Goal: Download file/media

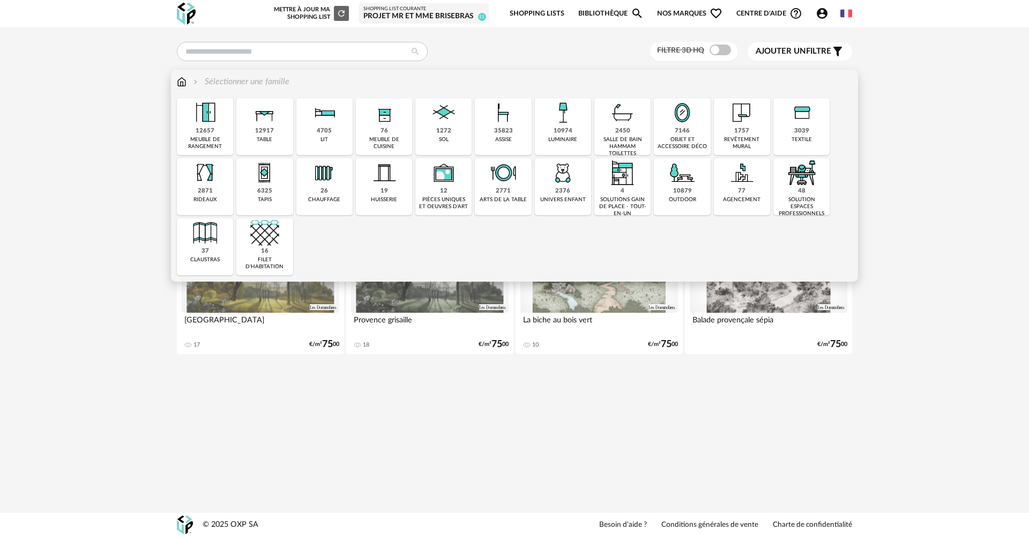
click at [501, 126] on img at bounding box center [503, 112] width 29 height 29
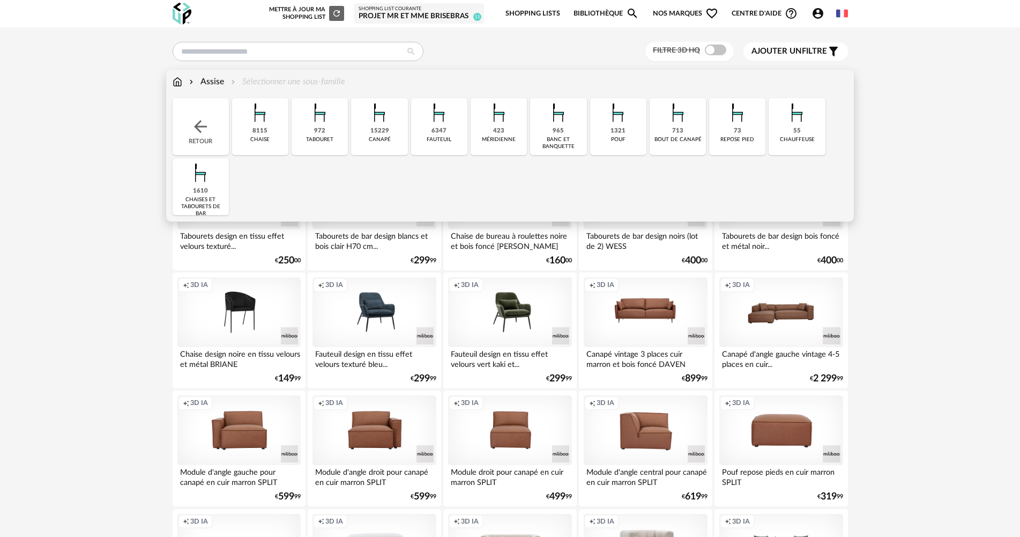
click at [439, 123] on img at bounding box center [439, 112] width 29 height 29
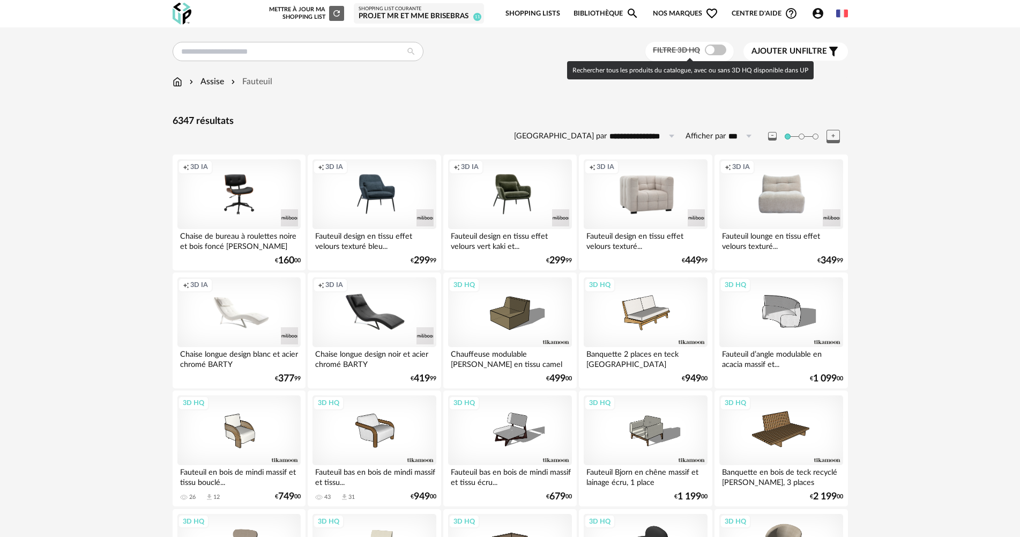
click at [716, 50] on span at bounding box center [715, 49] width 21 height 11
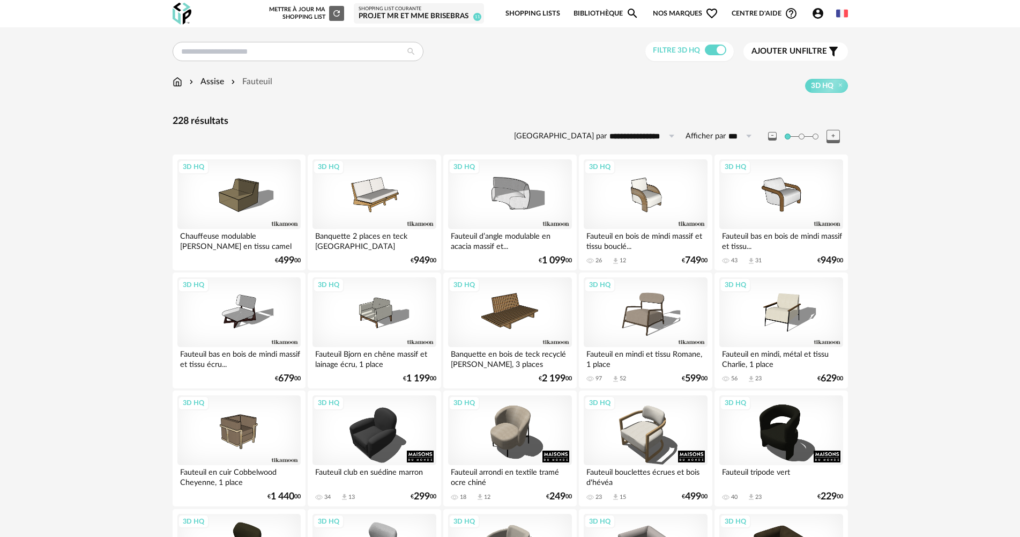
click at [793, 46] on span "Ajouter un filtre" at bounding box center [790, 51] width 76 height 11
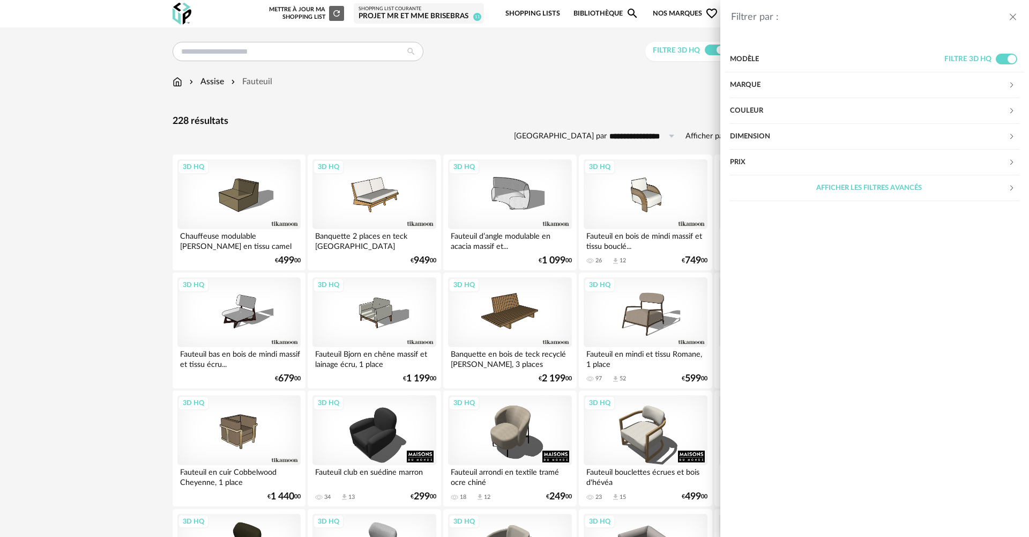
click at [747, 105] on div "Couleur" at bounding box center [869, 111] width 278 height 26
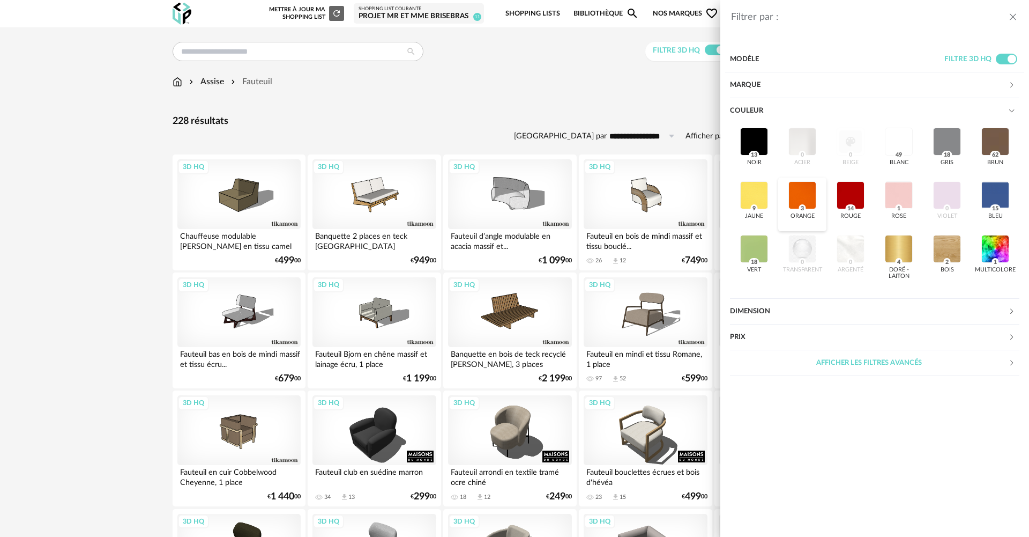
click at [800, 197] on div at bounding box center [803, 195] width 28 height 28
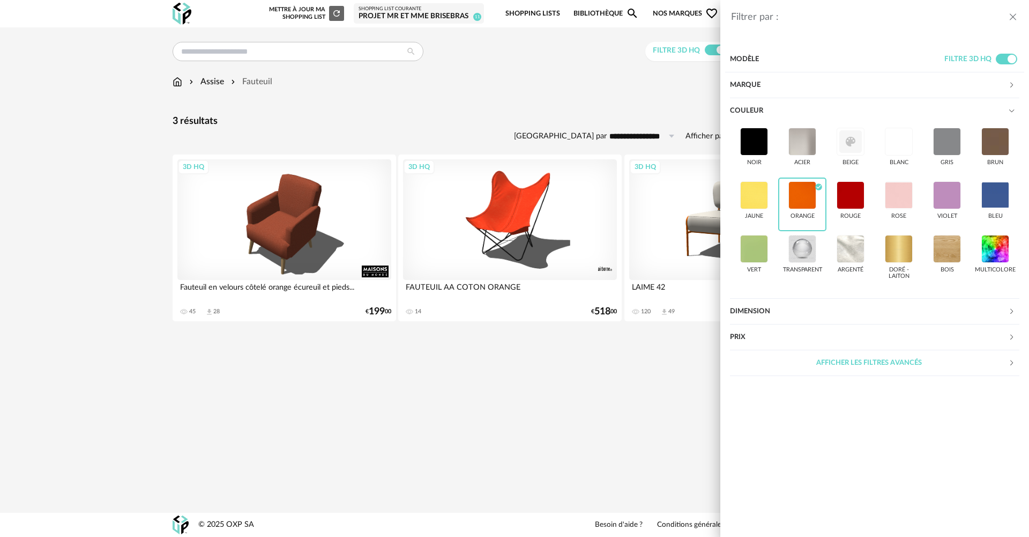
click at [556, 80] on div "Filtrer par : Modèle Filtre 3D HQ Marque &tradition 0 101 Copenhagen 0 366 Conc…" at bounding box center [514, 268] width 1029 height 537
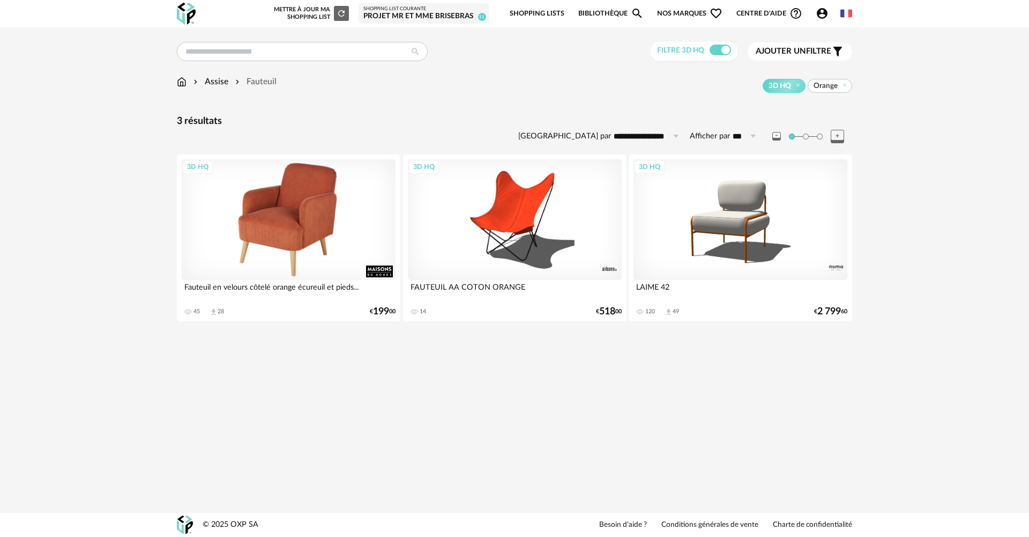
click at [305, 232] on div "3D HQ" at bounding box center [289, 219] width 214 height 120
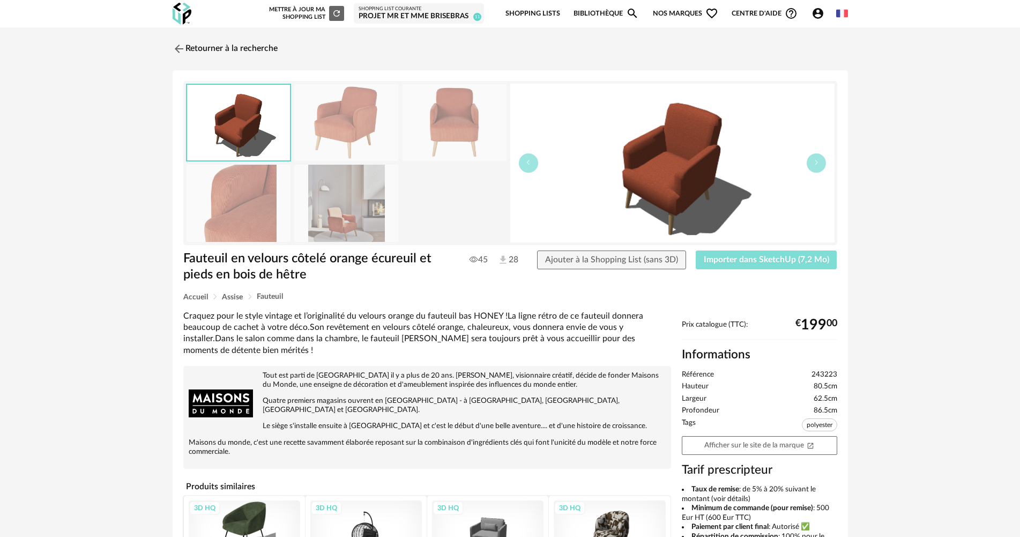
click at [759, 265] on button "Importer dans SketchUp (7,2 Mo)" at bounding box center [767, 259] width 142 height 19
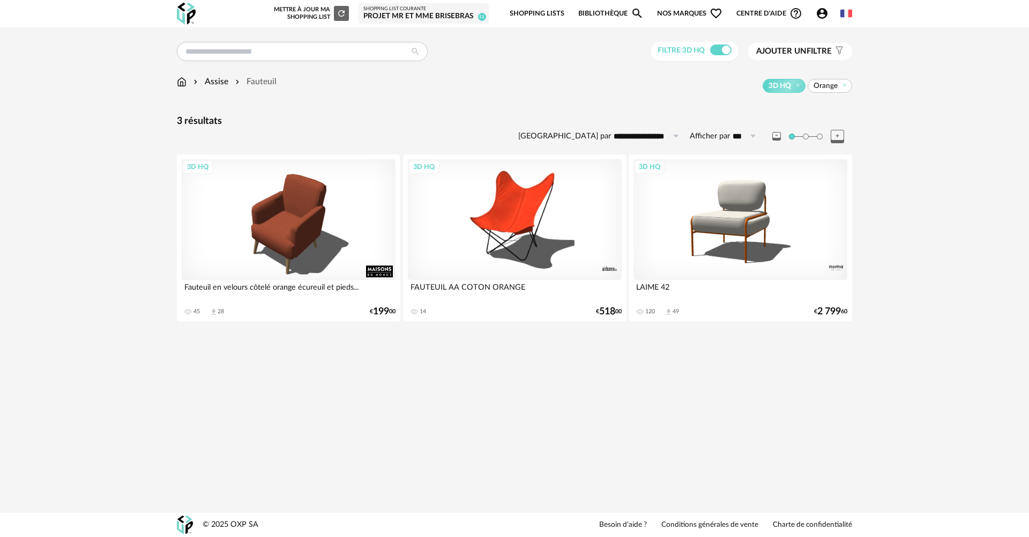
click at [181, 83] on img at bounding box center [182, 82] width 10 height 12
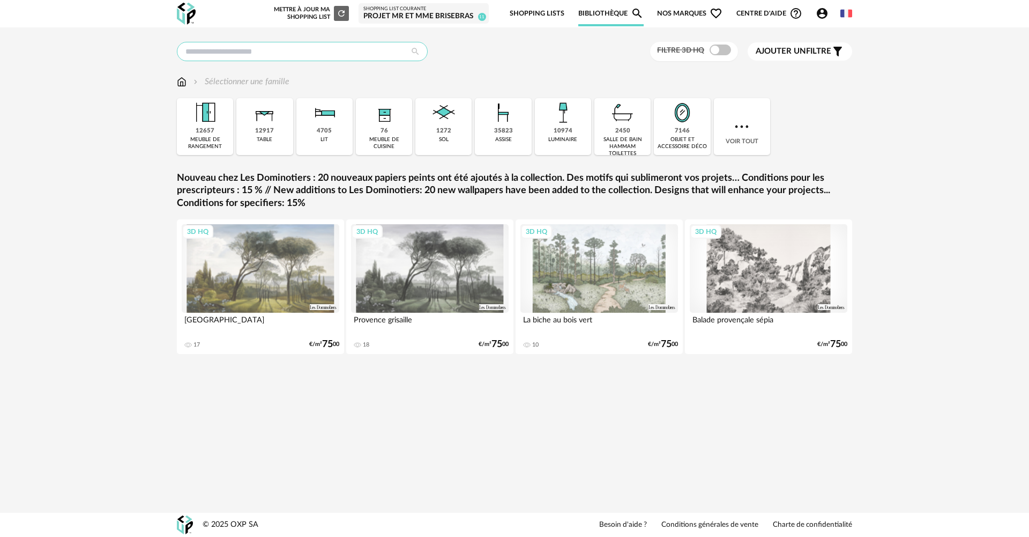
click at [289, 51] on input "text" at bounding box center [302, 51] width 251 height 19
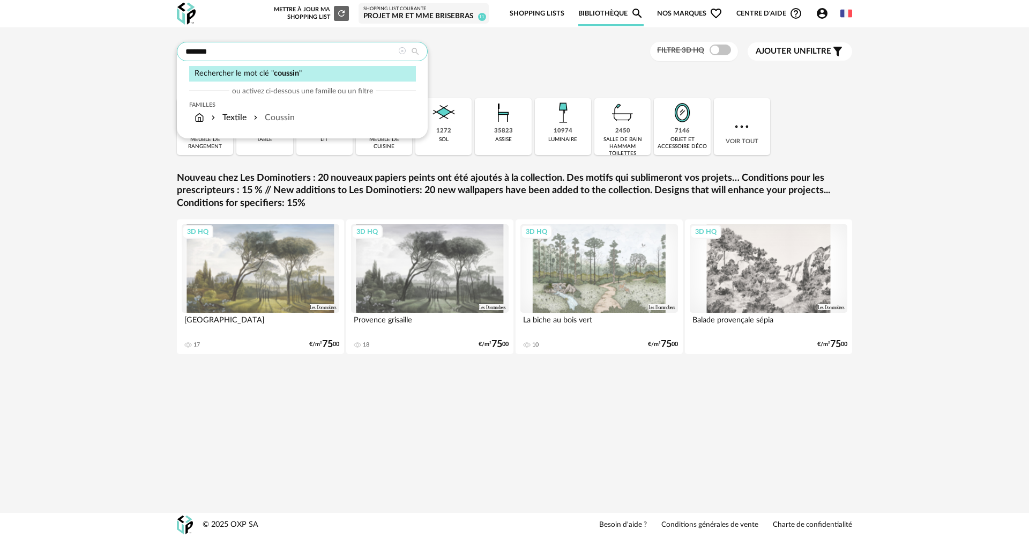
type input "*******"
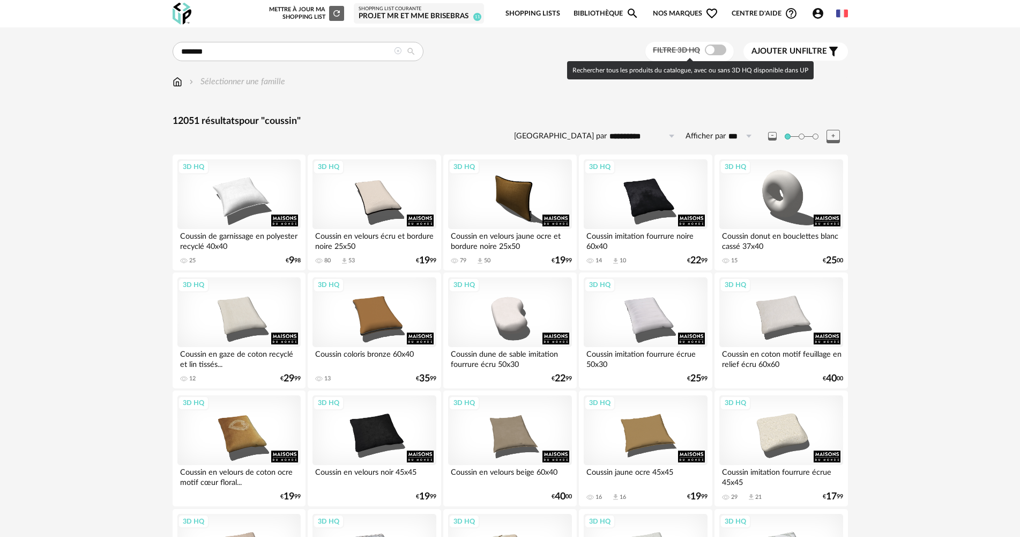
click at [714, 51] on span at bounding box center [715, 49] width 21 height 11
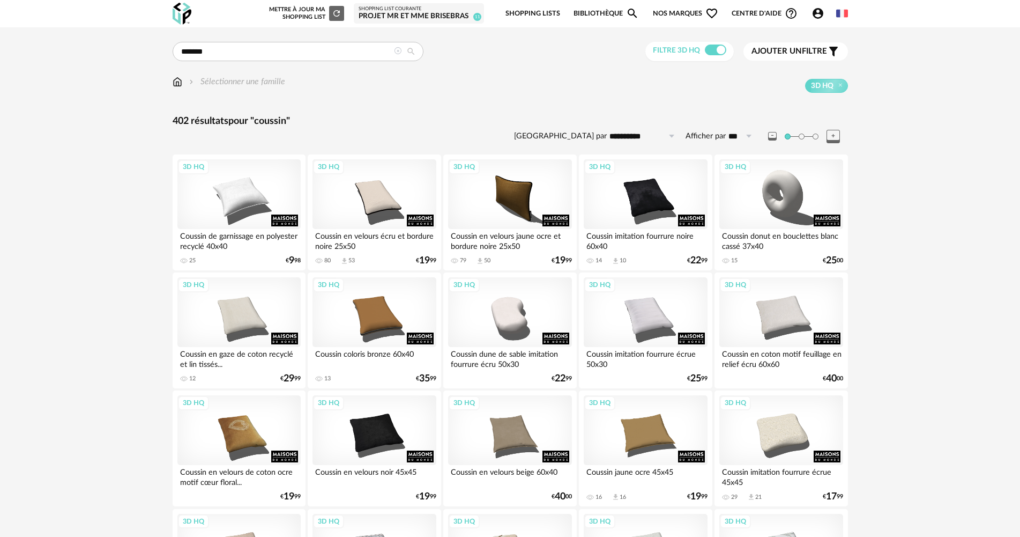
click at [780, 48] on span "Ajouter un" at bounding box center [777, 51] width 50 height 8
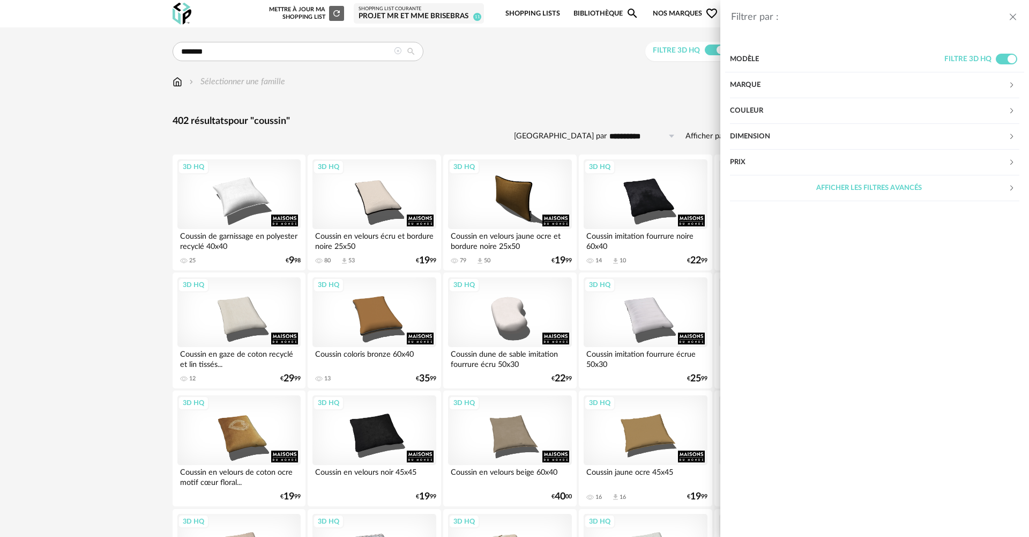
click at [753, 107] on div "Couleur" at bounding box center [869, 111] width 278 height 26
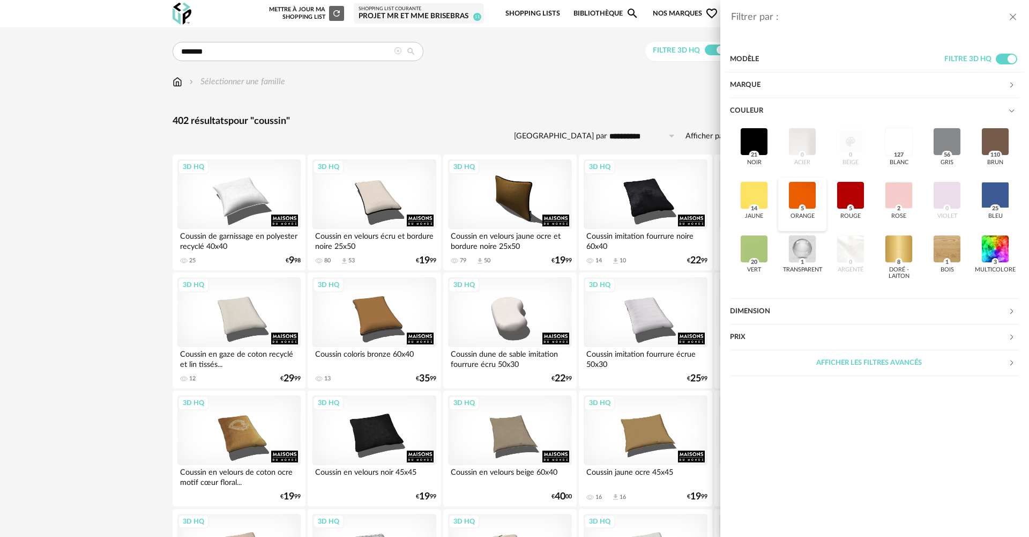
click at [811, 188] on div at bounding box center [803, 195] width 28 height 28
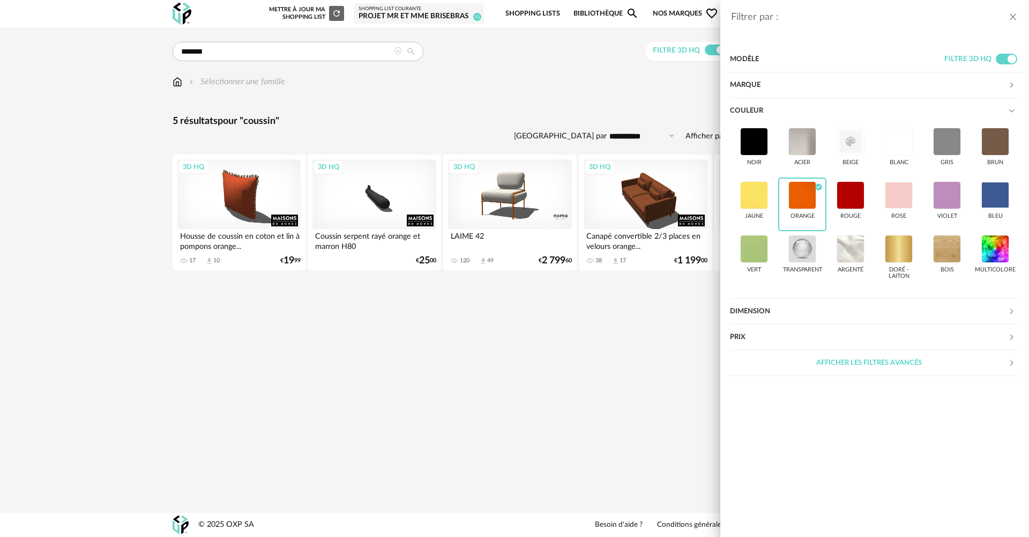
click at [584, 64] on div "Filtrer par : Modèle Filtre 3D HQ Marque &tradition 0 101 Copenhagen 0 366 Conc…" at bounding box center [514, 268] width 1029 height 537
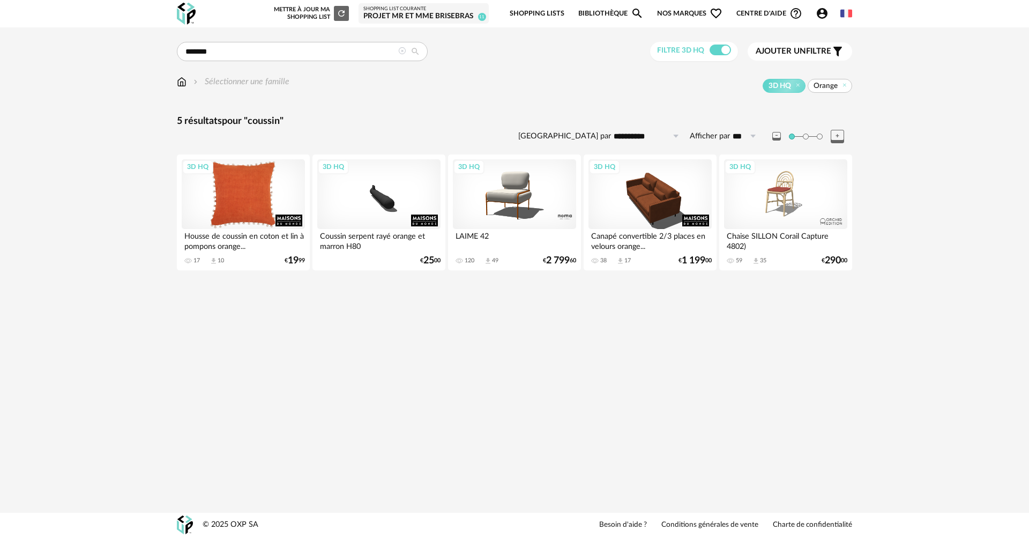
click at [241, 190] on div "3D HQ" at bounding box center [243, 194] width 123 height 70
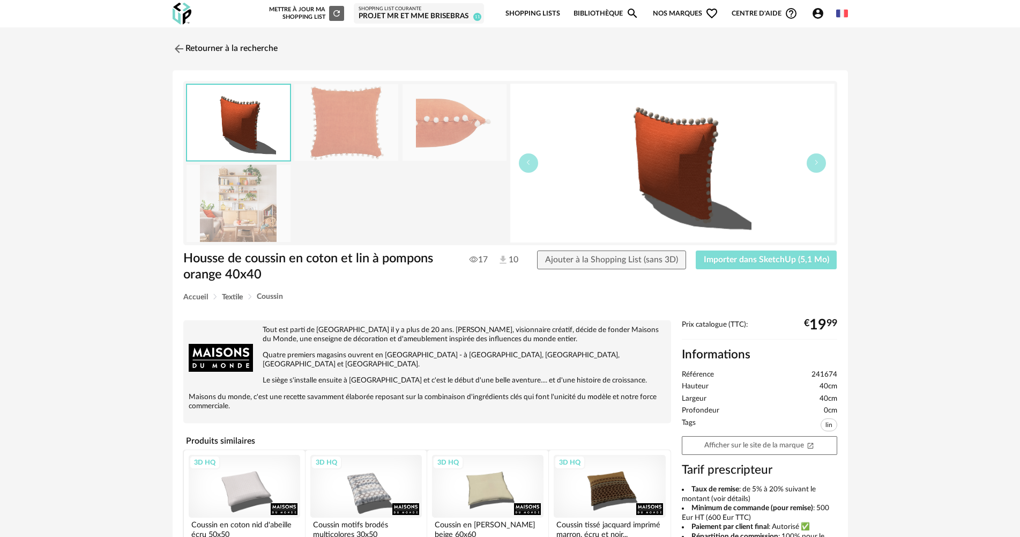
click at [743, 262] on span "Importer dans SketchUp (5,1 Mo)" at bounding box center [766, 259] width 125 height 9
